Goal: Obtain resource: Obtain resource

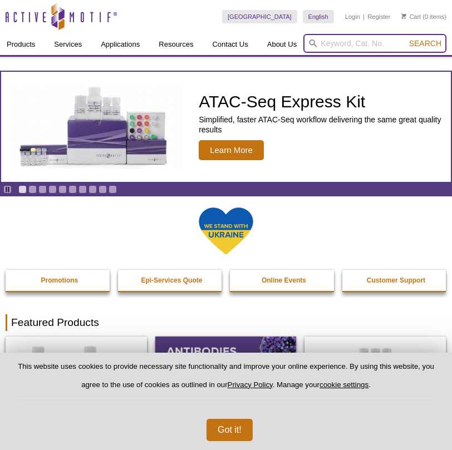
click at [338, 44] on input "search" at bounding box center [374, 43] width 143 height 19
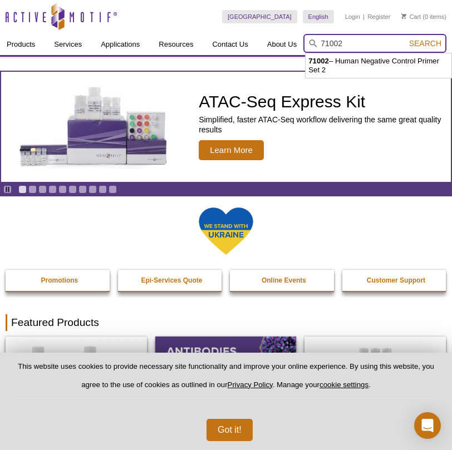
type input "71002"
click at [406, 38] on button "Search" at bounding box center [425, 43] width 39 height 10
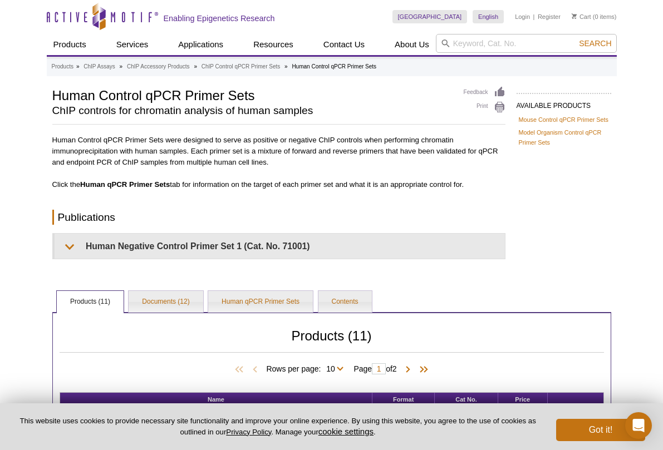
click at [560, 228] on div "AVAILABLE PRODUCTS Mouse Control qPCR Primer Sets Model Organism Control qPCR P…" at bounding box center [332, 394] width 570 height 617
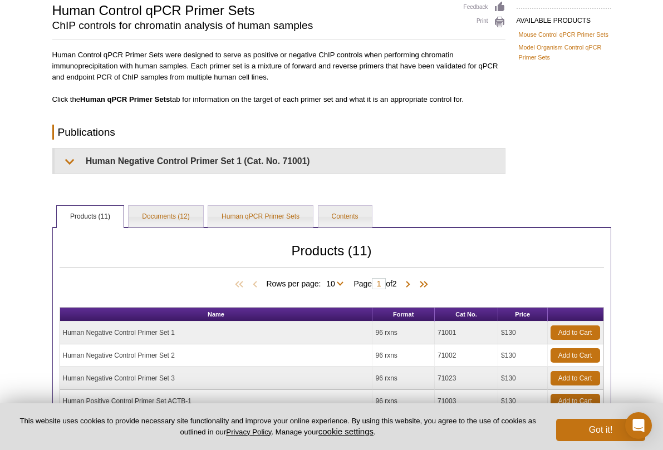
scroll to position [63, 0]
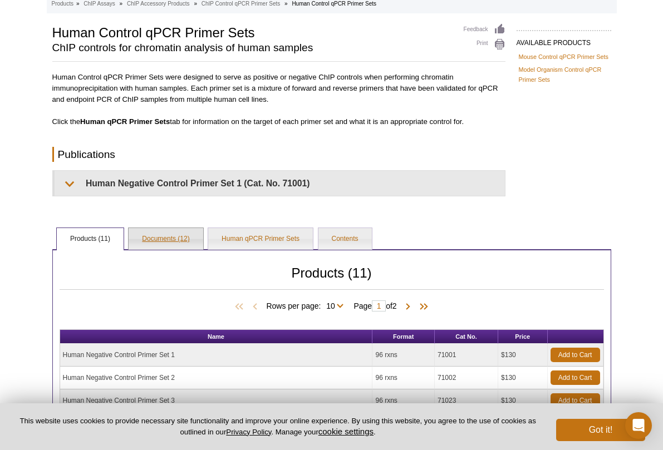
click at [168, 238] on link "Documents (12)" at bounding box center [166, 239] width 74 height 22
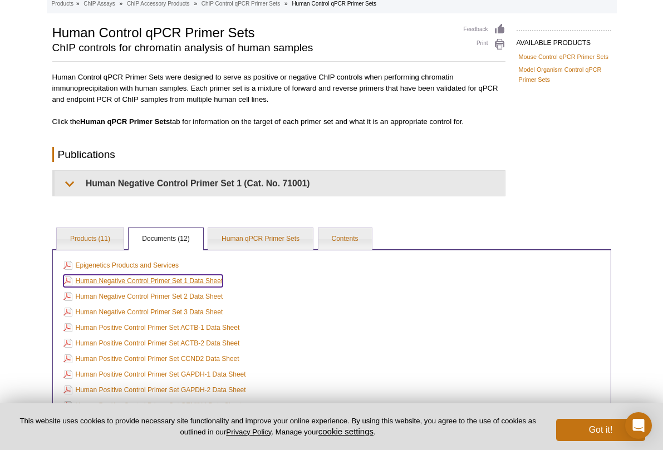
click at [158, 282] on link "Human Negative Control Primer Set 1 Data Sheet" at bounding box center [143, 281] width 160 height 12
